Goal: Check status: Check status

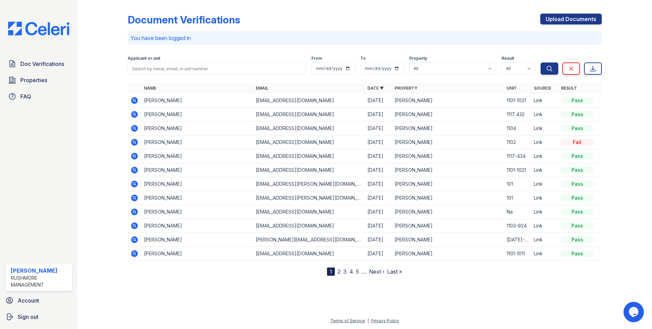
click at [135, 128] on icon at bounding box center [134, 128] width 2 height 2
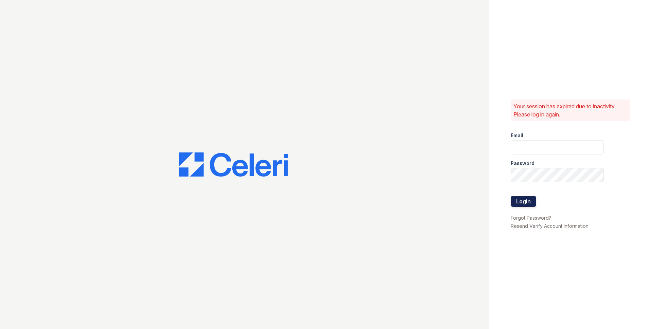
type input "jjordan@rushmoremgmt.com"
click at [528, 200] on button "Login" at bounding box center [523, 201] width 25 height 11
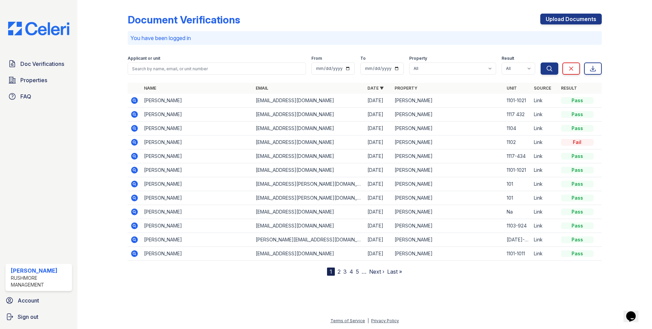
click at [135, 128] on icon at bounding box center [134, 128] width 8 height 8
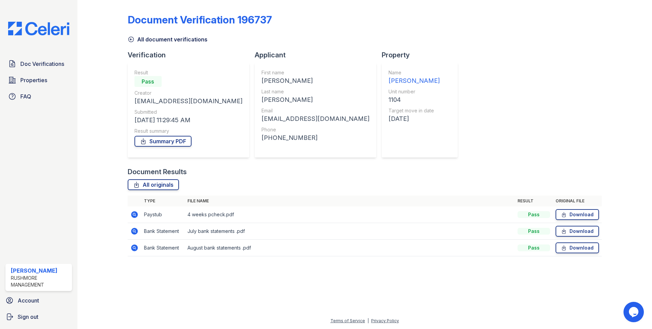
click at [133, 214] on icon at bounding box center [134, 215] width 8 height 8
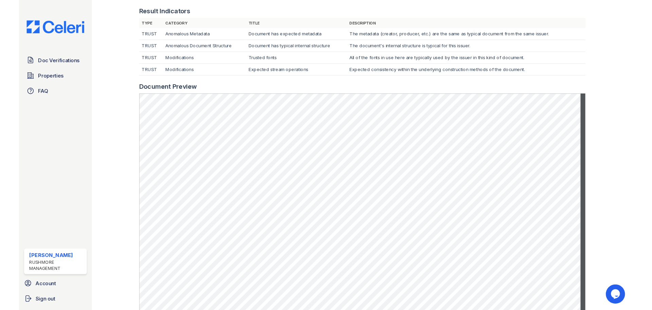
scroll to position [238, 0]
